Goal: Task Accomplishment & Management: Manage account settings

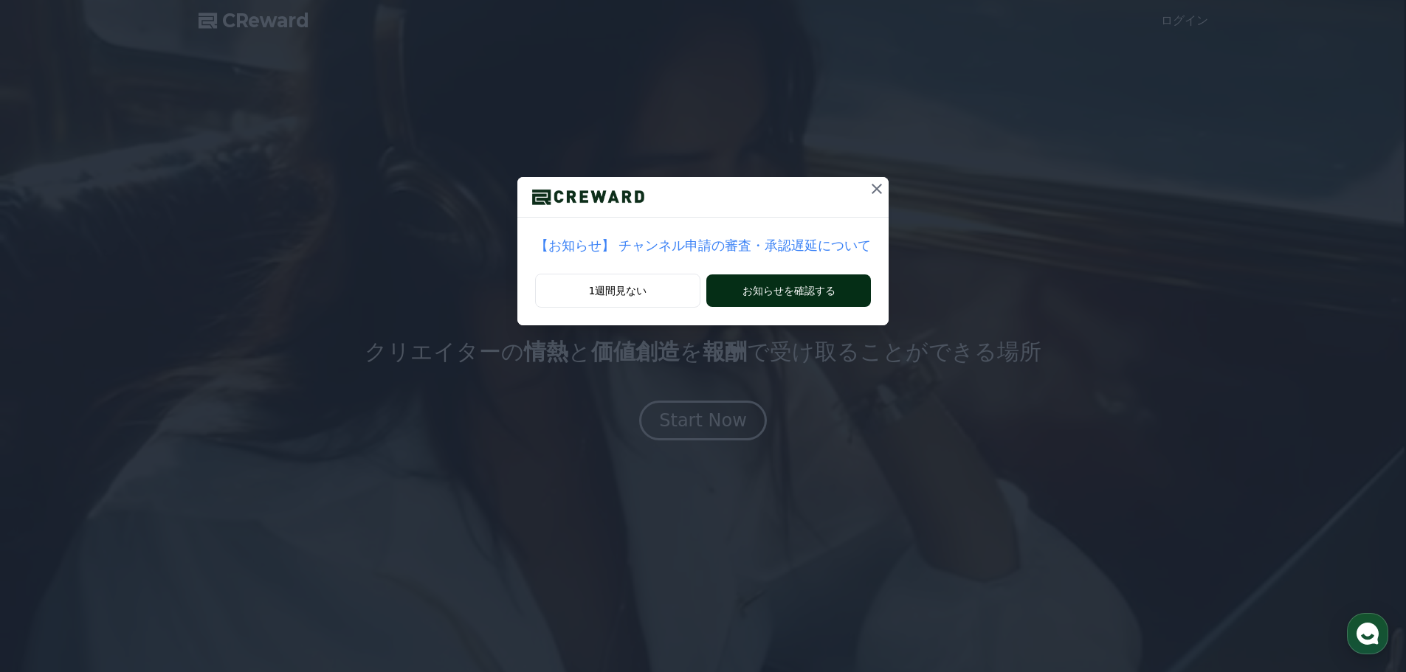
click at [788, 298] on button "お知らせを確認する" at bounding box center [788, 291] width 165 height 32
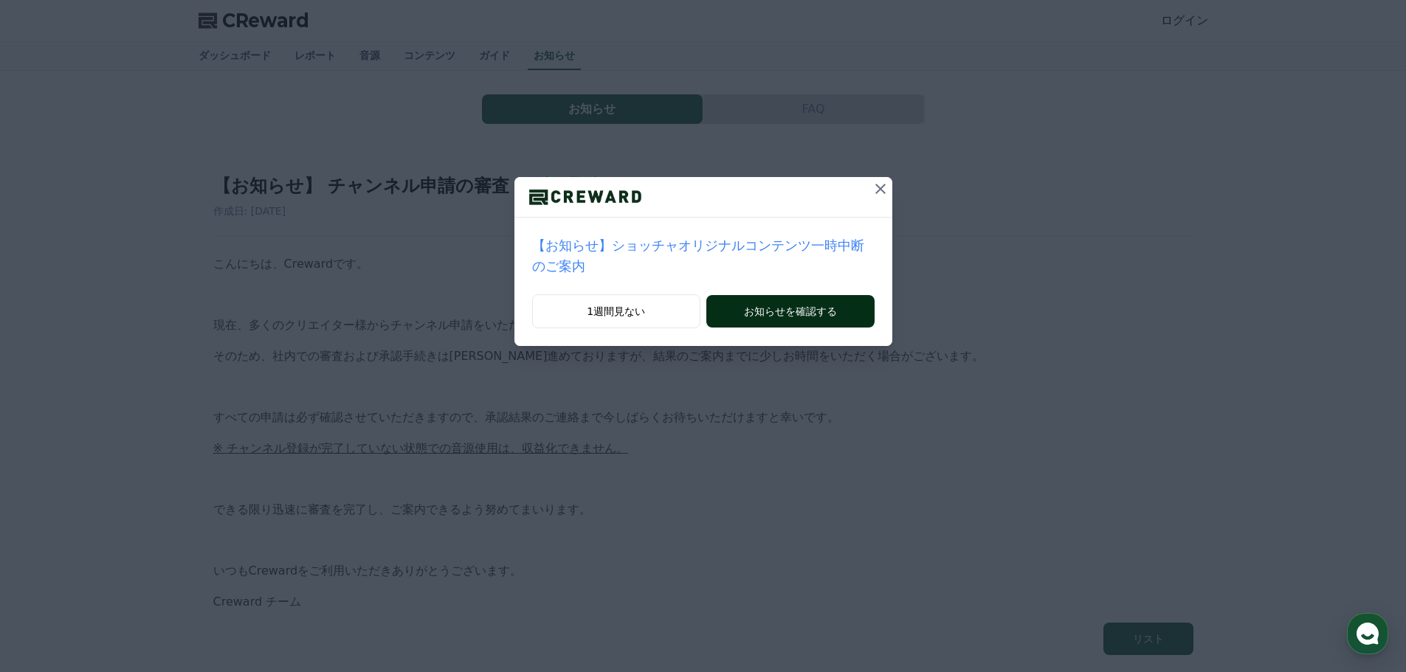
click at [792, 297] on button "お知らせを確認する" at bounding box center [790, 311] width 168 height 32
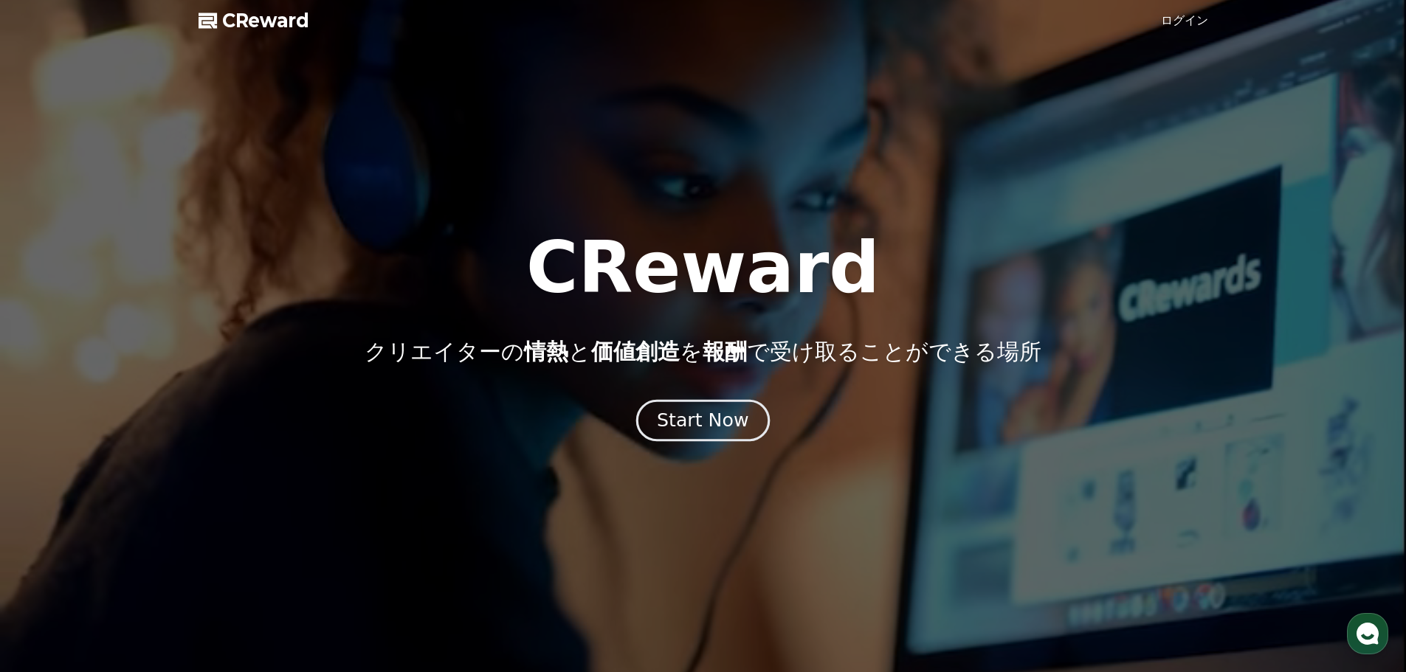
click at [731, 419] on div "Start Now" at bounding box center [703, 420] width 92 height 25
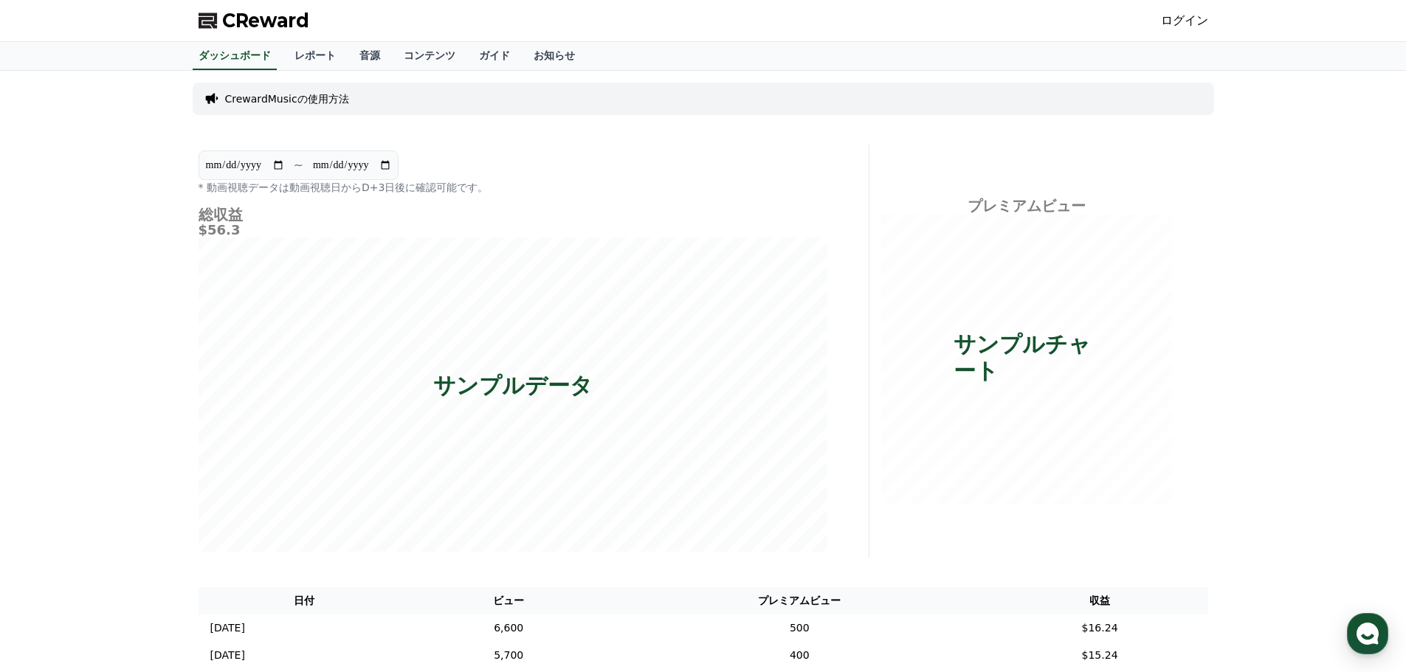
click at [1200, 7] on div "CReward ログイン" at bounding box center [703, 20] width 1033 height 41
click at [1199, 16] on link "ログイン" at bounding box center [1184, 21] width 47 height 18
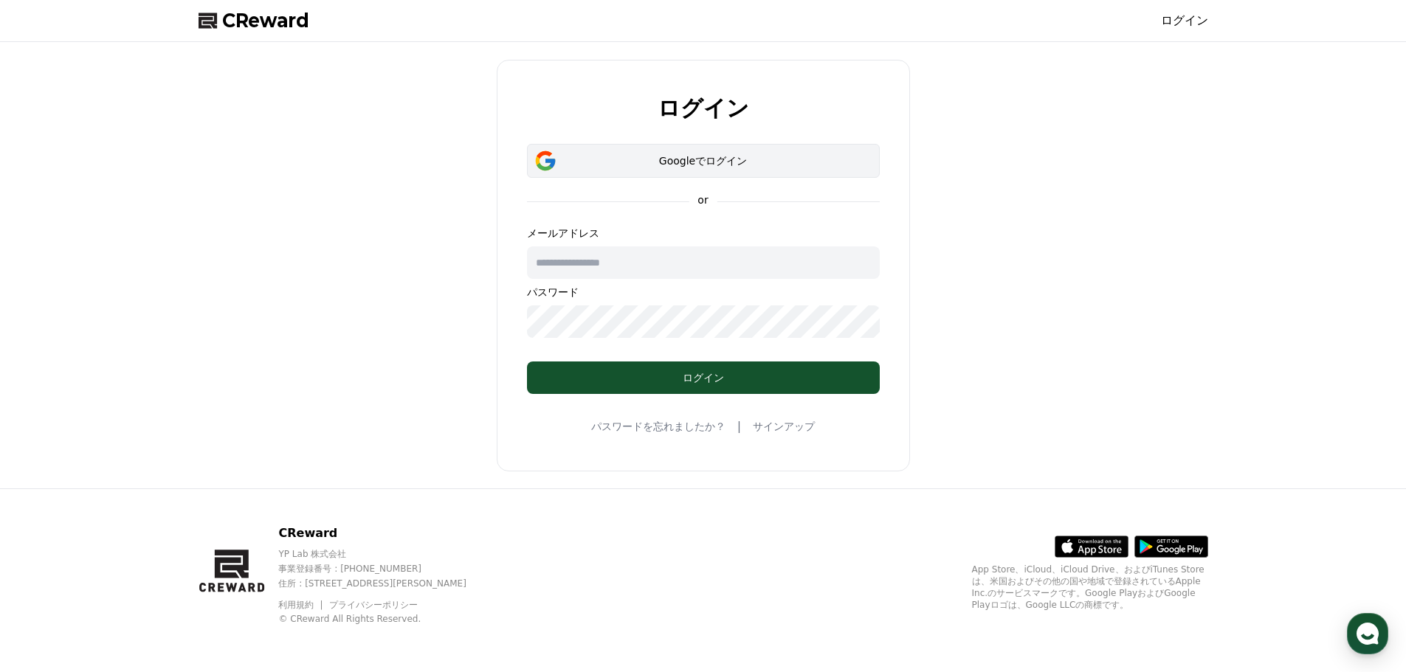
click at [720, 160] on div "Googleでログイン" at bounding box center [703, 161] width 310 height 15
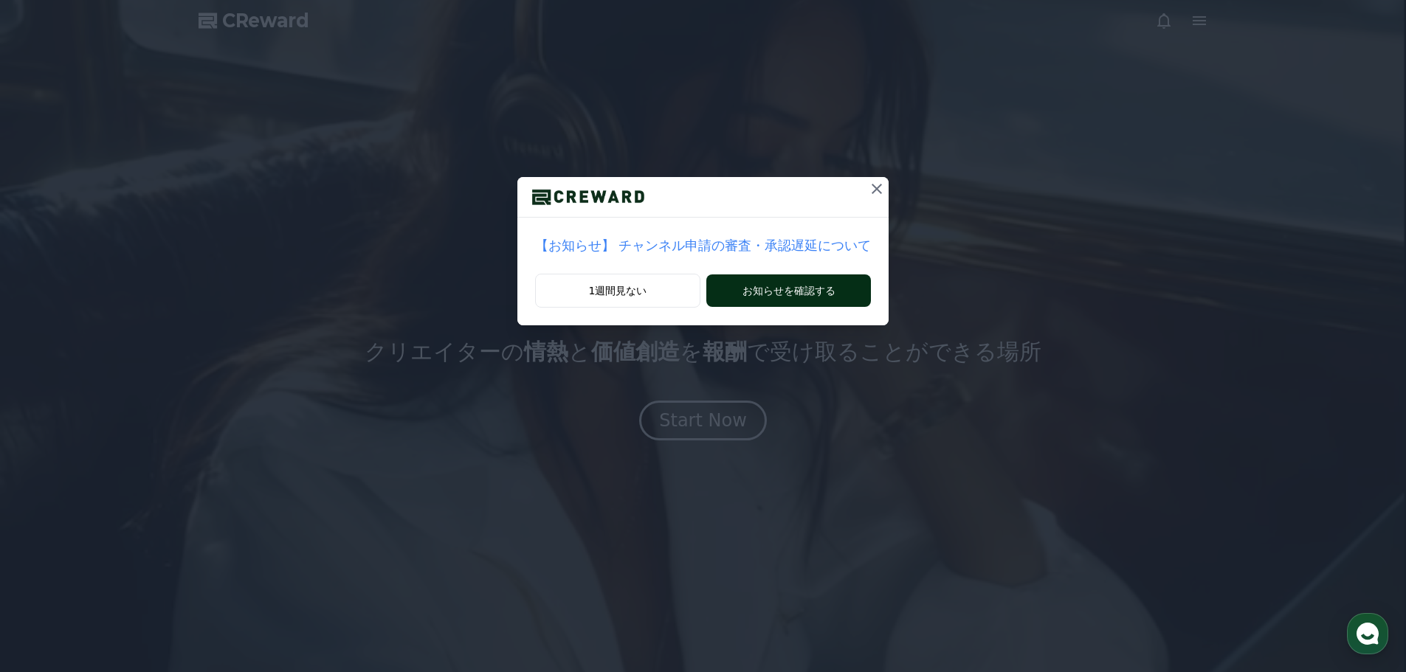
click at [816, 283] on button "お知らせを確認する" at bounding box center [788, 291] width 165 height 32
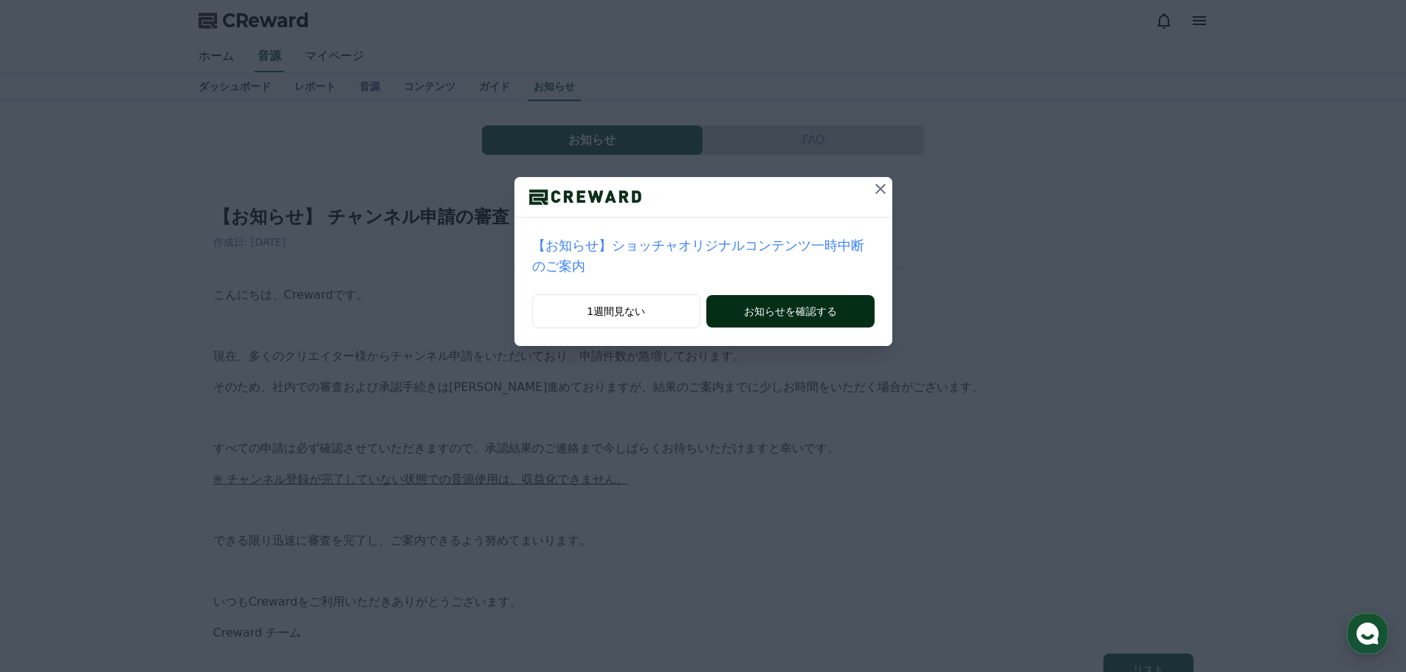
click at [822, 295] on button "お知らせを確認する" at bounding box center [790, 311] width 168 height 32
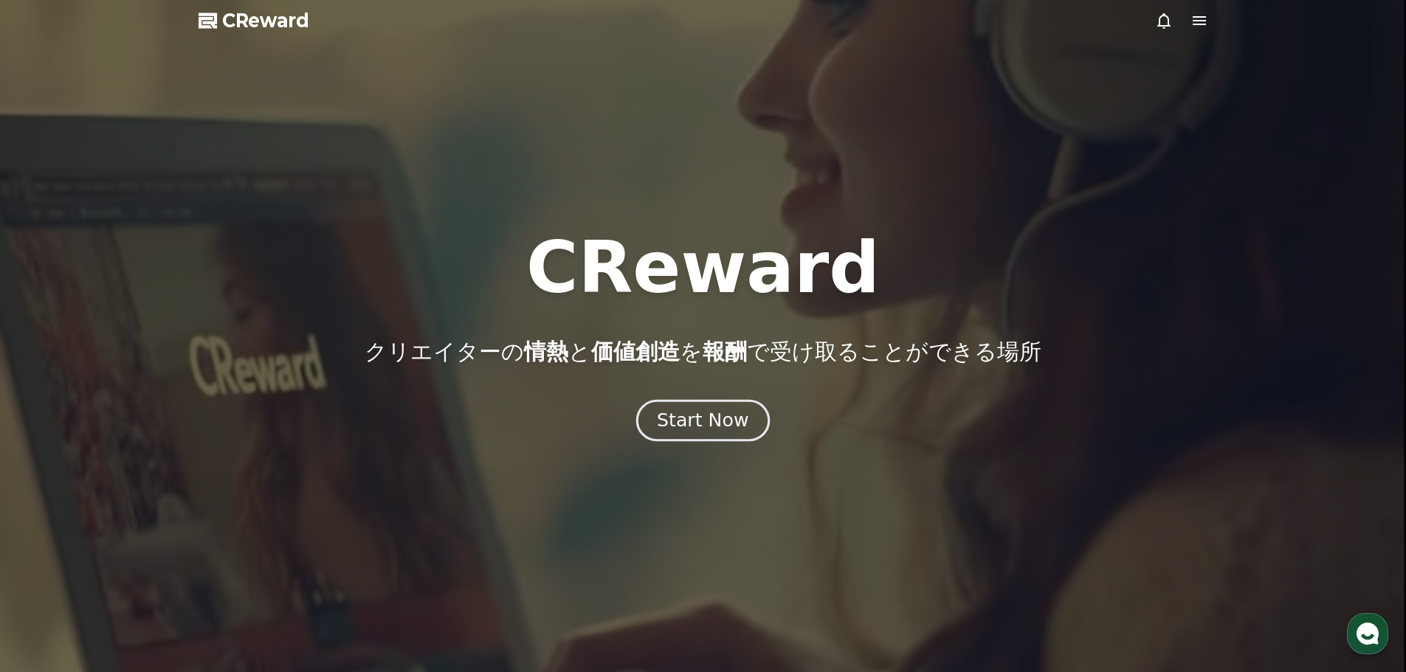
click at [720, 412] on div "Start Now" at bounding box center [703, 420] width 92 height 25
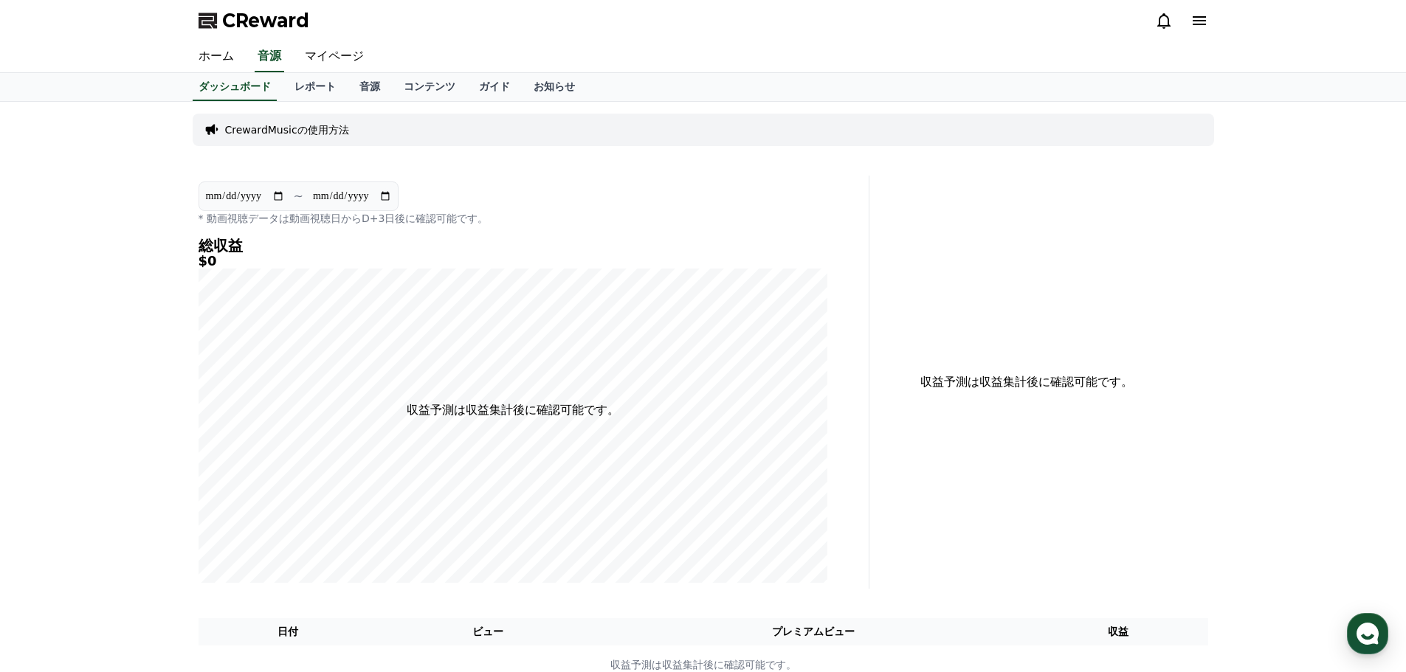
click at [1204, 19] on icon at bounding box center [1200, 21] width 18 height 18
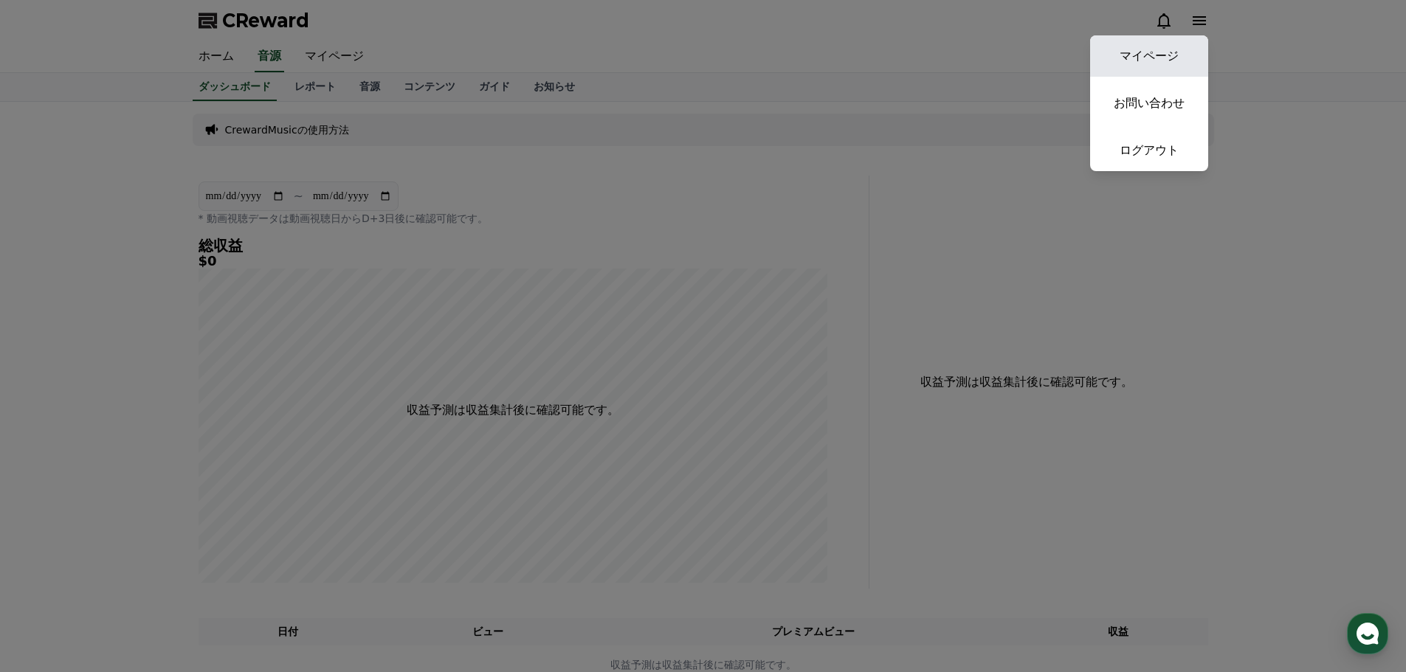
click at [1168, 55] on link "マイページ" at bounding box center [1149, 55] width 118 height 41
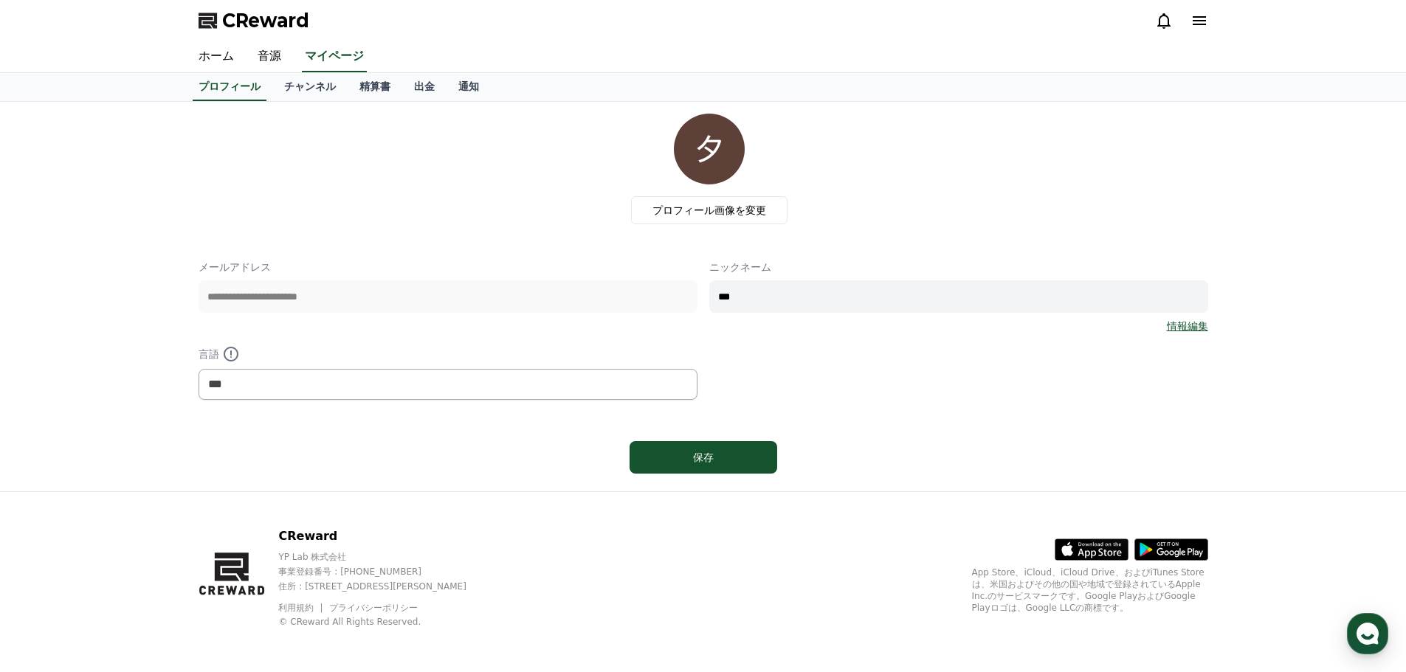
click at [444, 270] on p "メールアドレス" at bounding box center [448, 267] width 499 height 15
click at [290, 83] on link "チャンネル" at bounding box center [309, 87] width 75 height 28
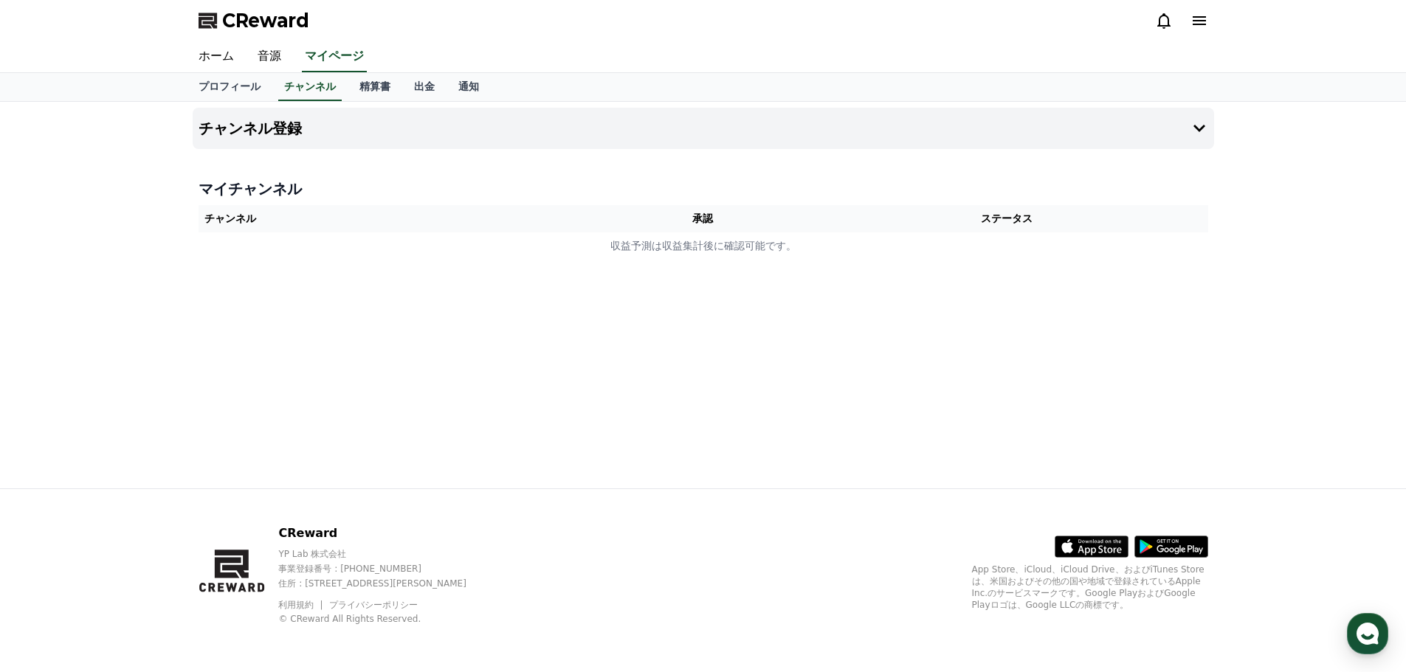
click at [411, 207] on th "チャンネル" at bounding box center [400, 218] width 402 height 27
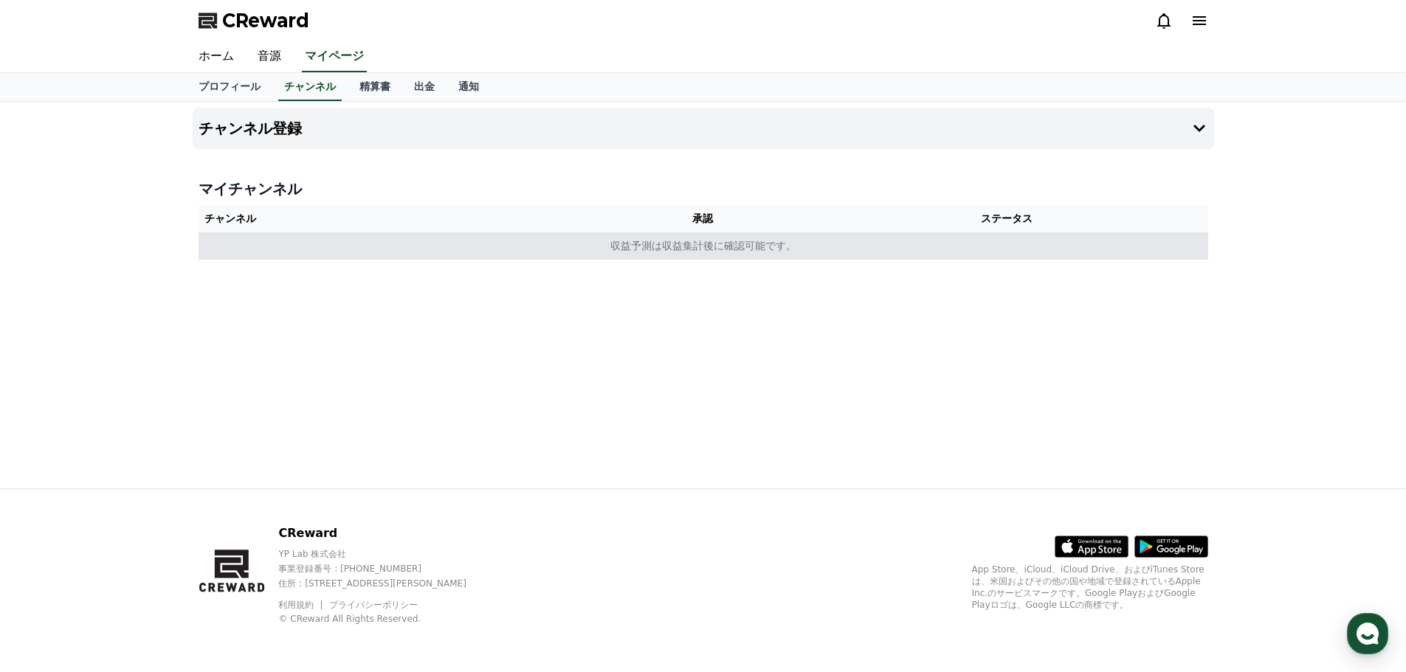
click at [750, 247] on td "収益予測は収益集計後に確認可能です。" at bounding box center [704, 246] width 1010 height 27
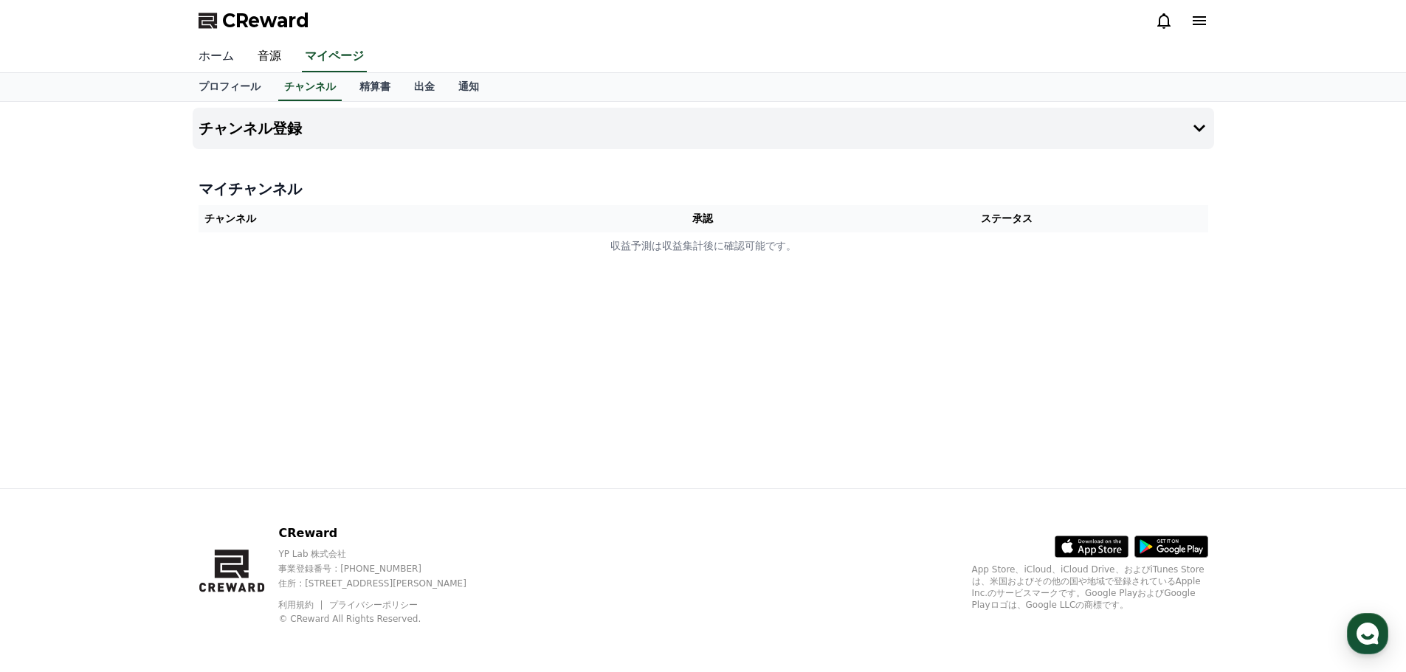
click at [221, 53] on link "ホーム" at bounding box center [216, 56] width 59 height 31
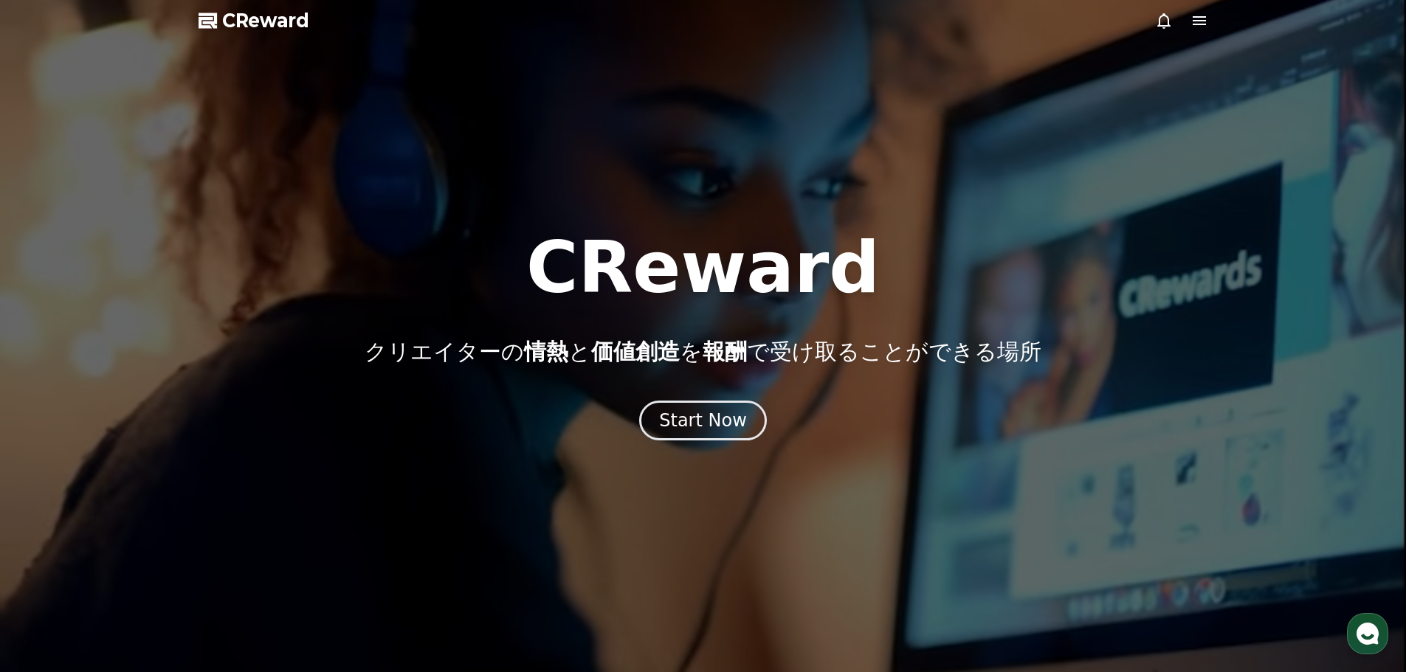
click at [1202, 20] on icon at bounding box center [1199, 20] width 13 height 9
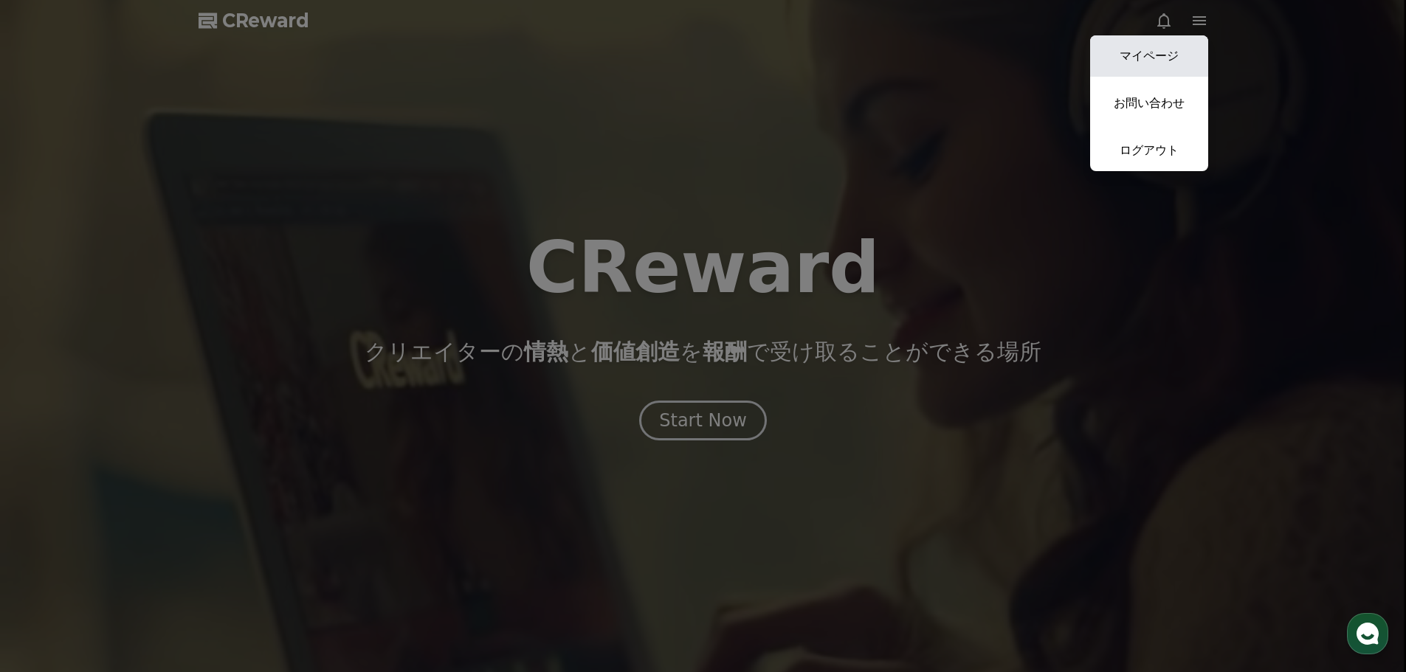
click at [1183, 44] on link "マイページ" at bounding box center [1149, 55] width 118 height 41
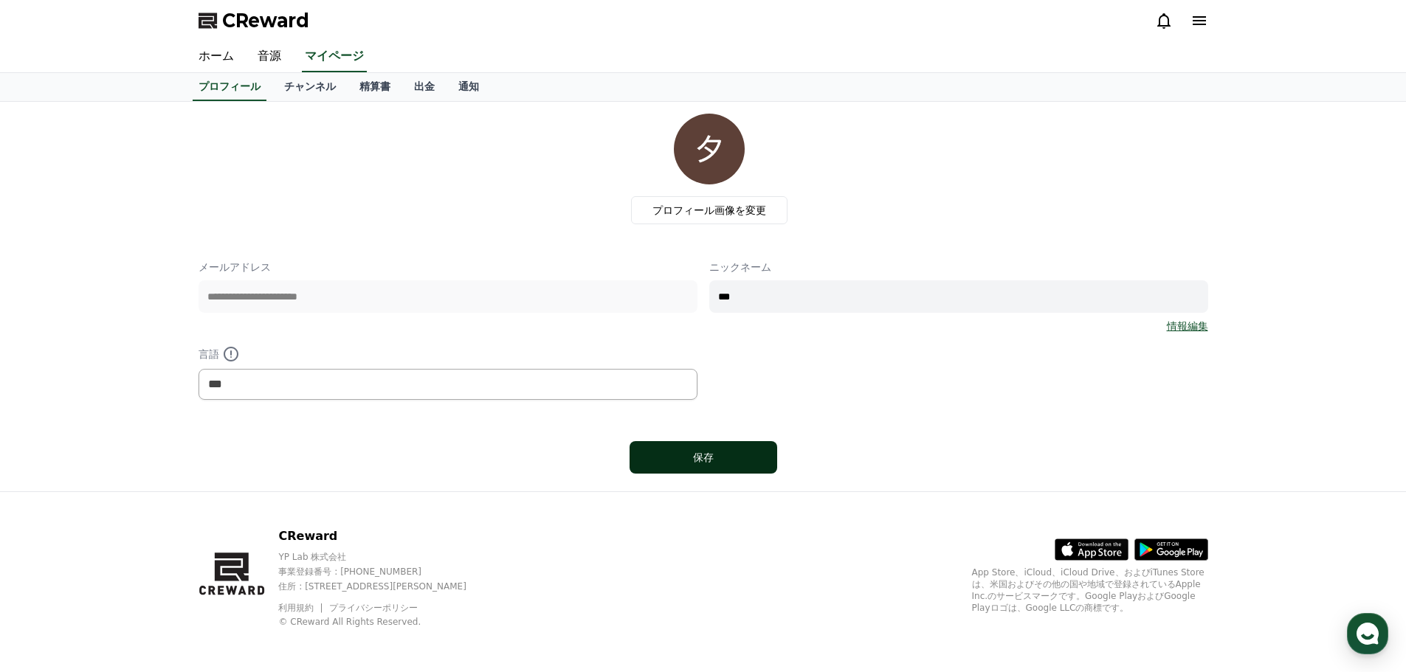
click at [721, 459] on div "保存" at bounding box center [703, 457] width 89 height 15
click at [307, 81] on link "チャンネル" at bounding box center [309, 87] width 75 height 28
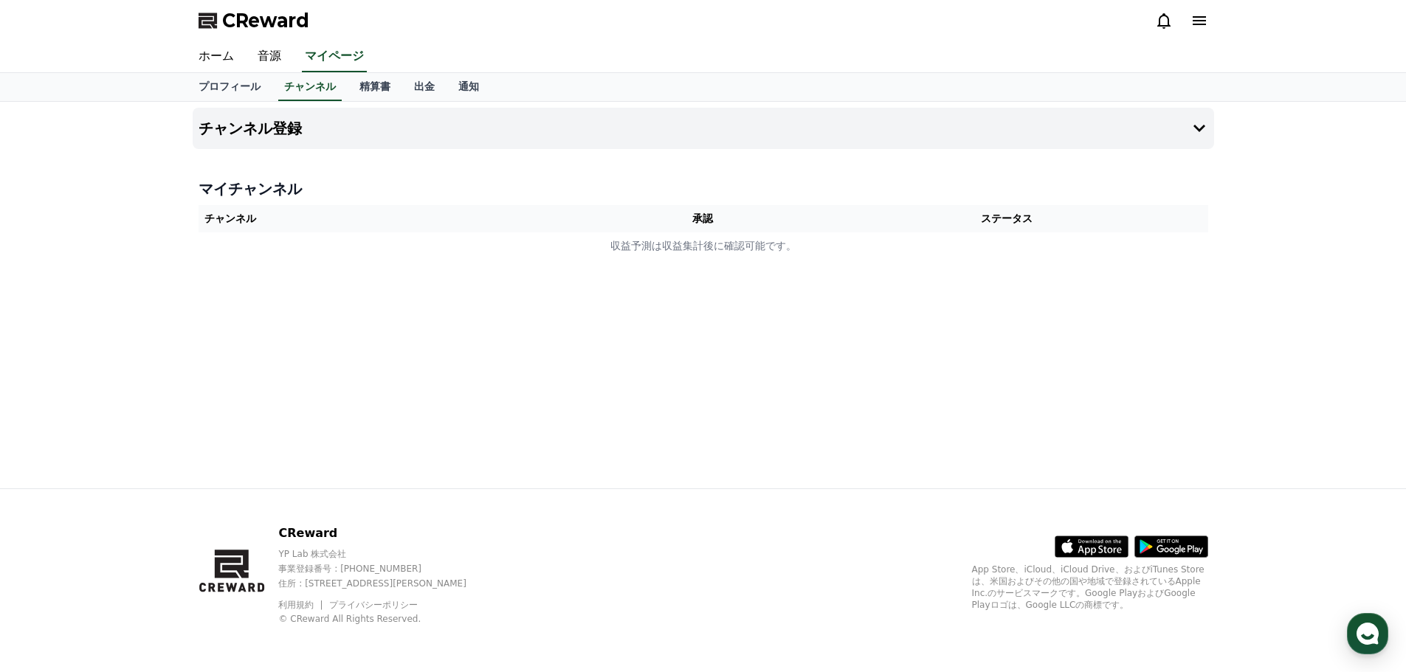
click at [237, 217] on th "チャンネル" at bounding box center [400, 218] width 402 height 27
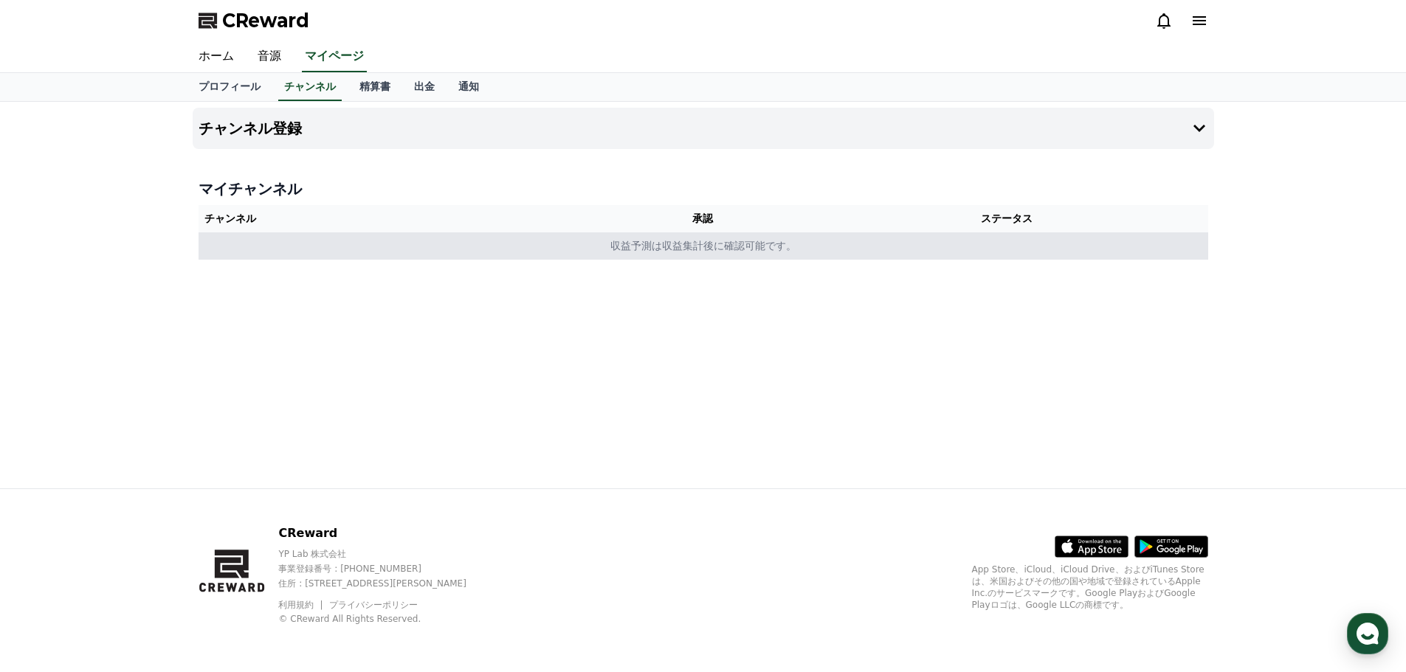
click at [308, 239] on td "収益予測は収益集計後に確認可能です。" at bounding box center [704, 246] width 1010 height 27
click at [705, 253] on td "収益予測は収益集計後に確認可能です。" at bounding box center [704, 246] width 1010 height 27
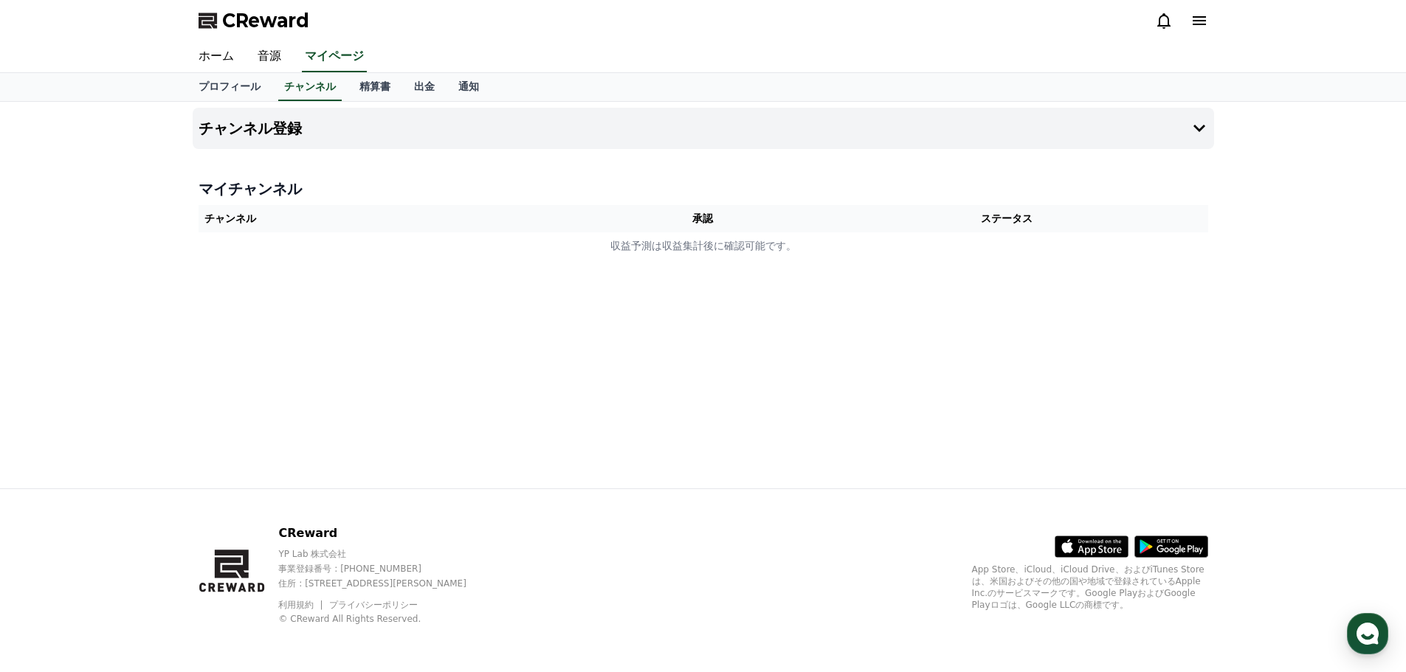
click at [765, 223] on th "承認" at bounding box center [703, 218] width 206 height 27
click at [1030, 211] on th "ステータス" at bounding box center [1007, 218] width 402 height 27
click at [229, 129] on h4 "チャンネル登録" at bounding box center [250, 128] width 103 height 16
